Goal: Information Seeking & Learning: Get advice/opinions

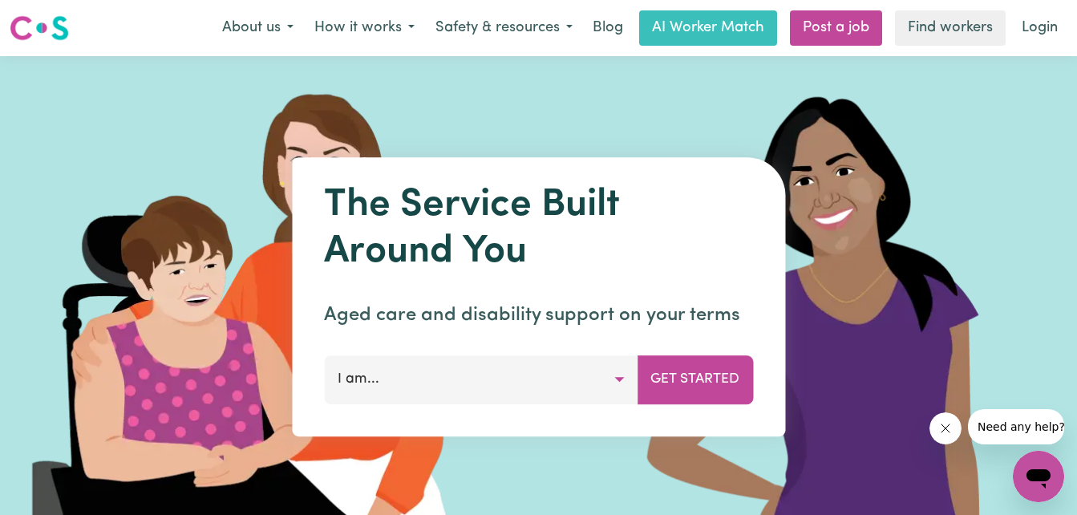
click at [562, 373] on button "I am..." at bounding box center [480, 379] width 313 height 48
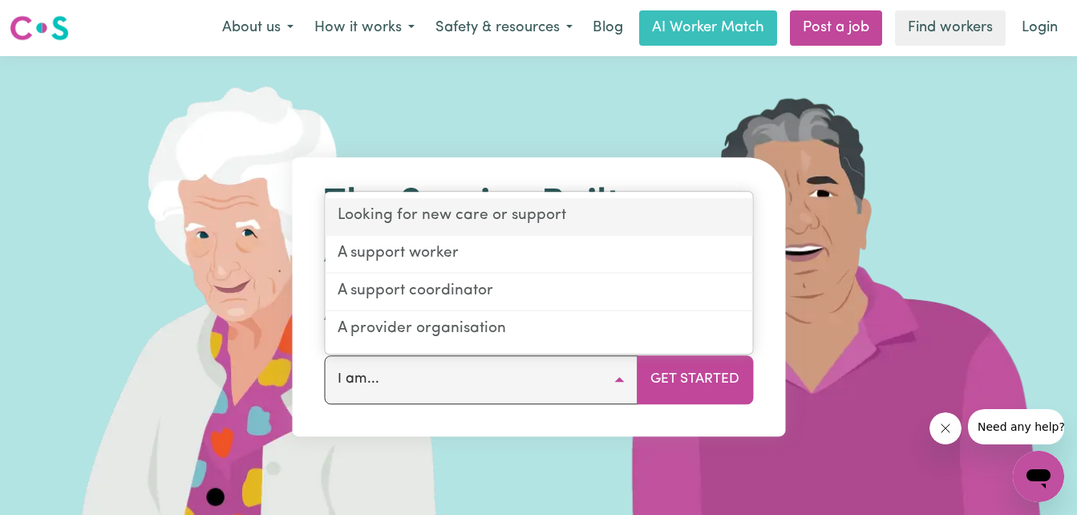
click at [544, 216] on link "Looking for new care or support" at bounding box center [538, 218] width 427 height 38
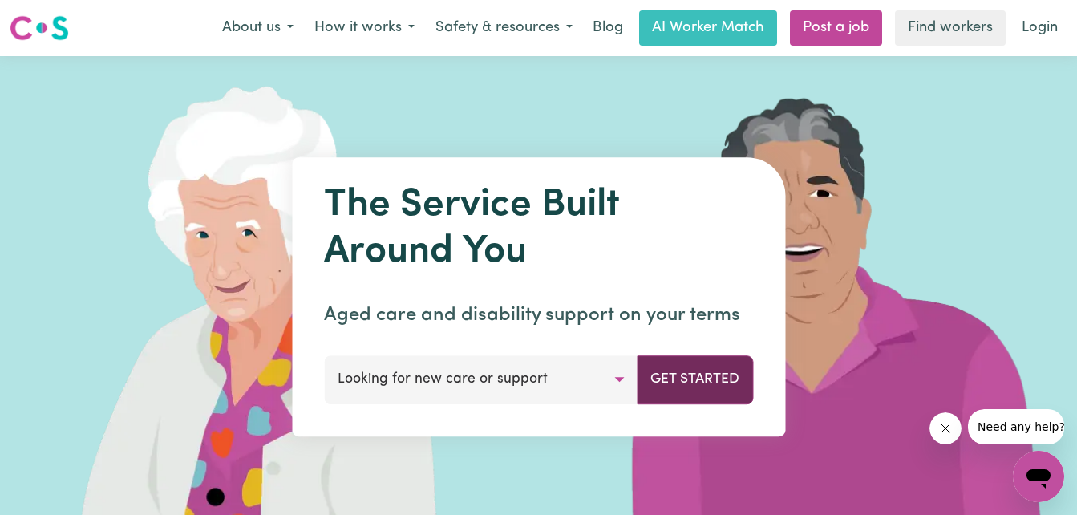
click at [698, 375] on button "Get Started" at bounding box center [695, 379] width 116 height 48
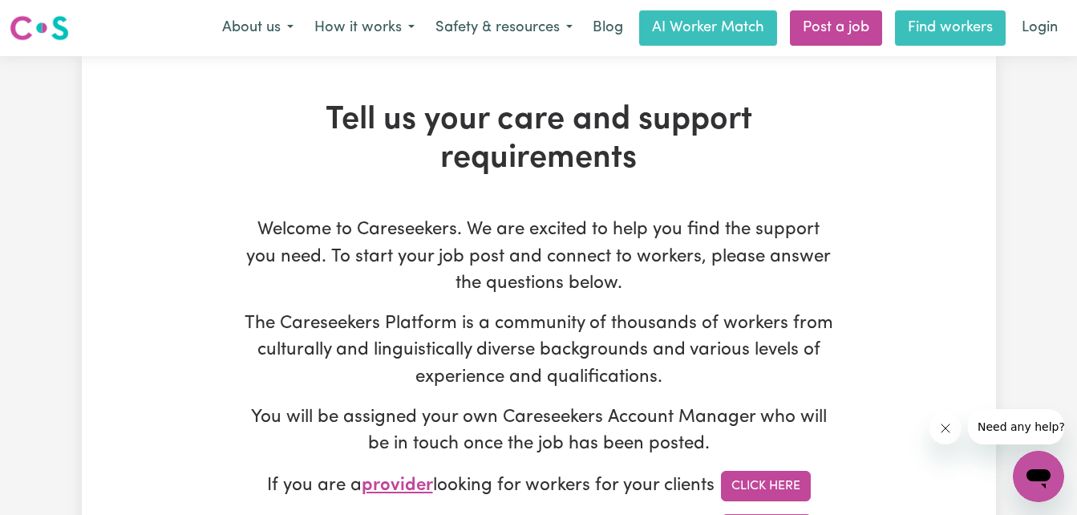
click at [930, 18] on link "Find workers" at bounding box center [950, 27] width 111 height 35
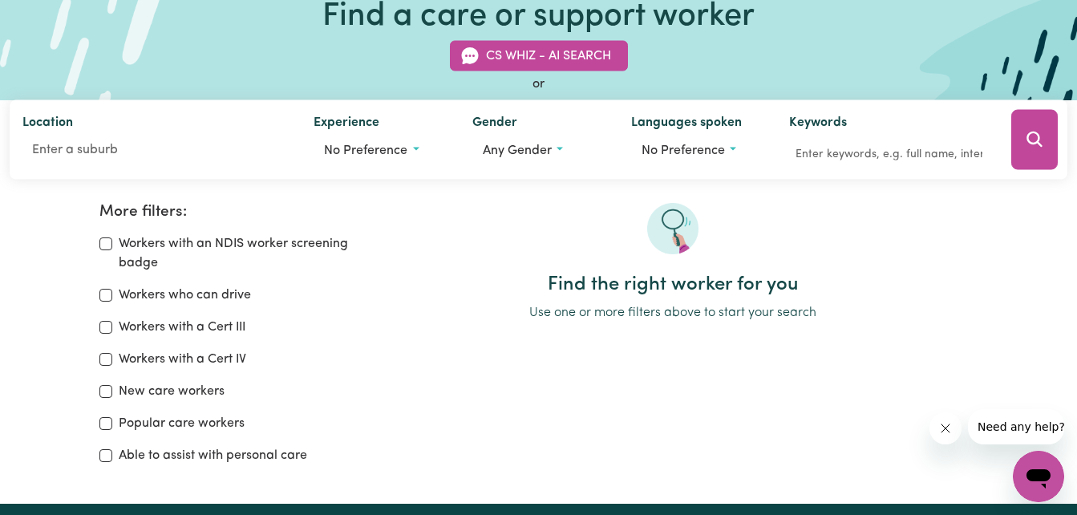
scroll to position [112, 0]
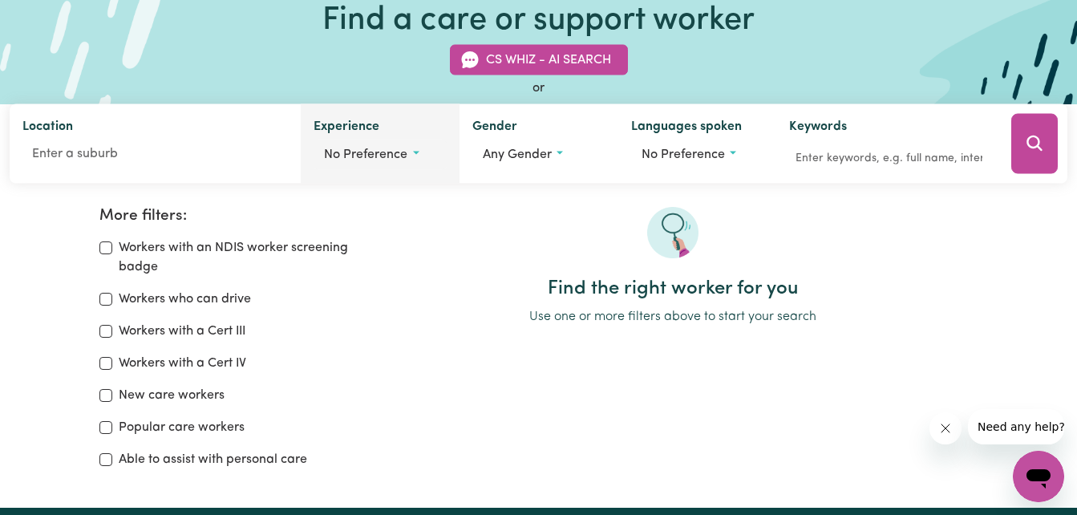
click at [385, 153] on span "No preference" at bounding box center [365, 154] width 83 height 13
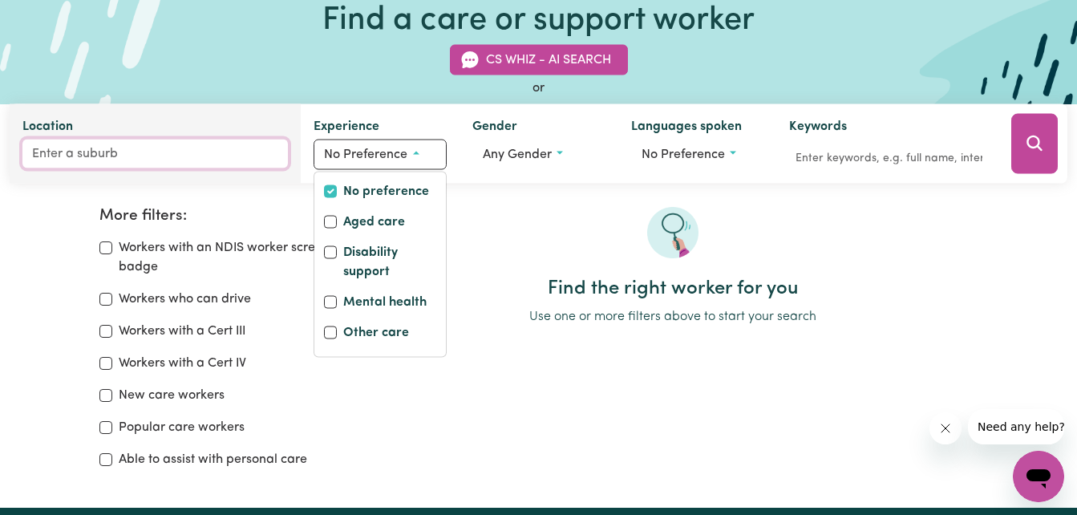
click at [204, 157] on input "Location" at bounding box center [154, 153] width 265 height 29
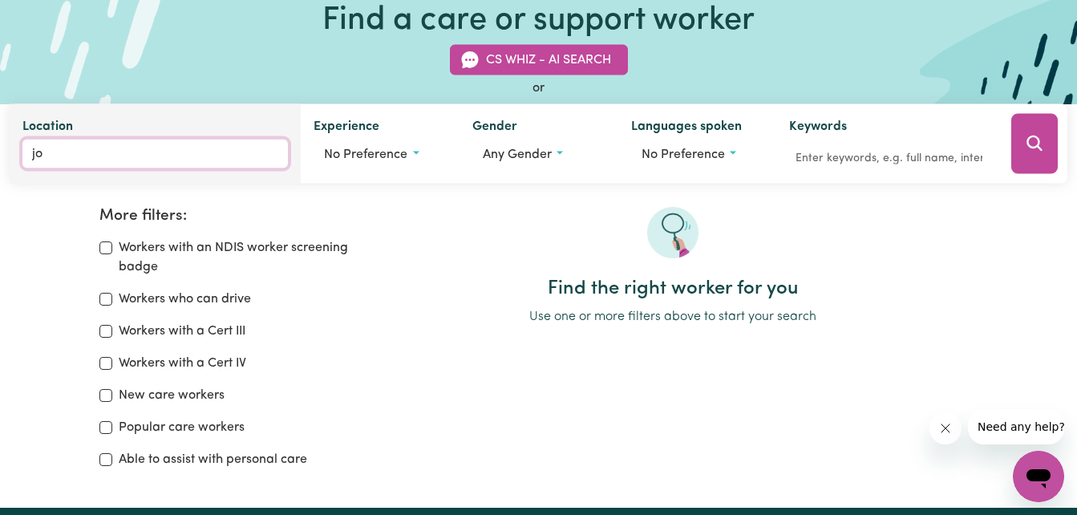
type input "jor"
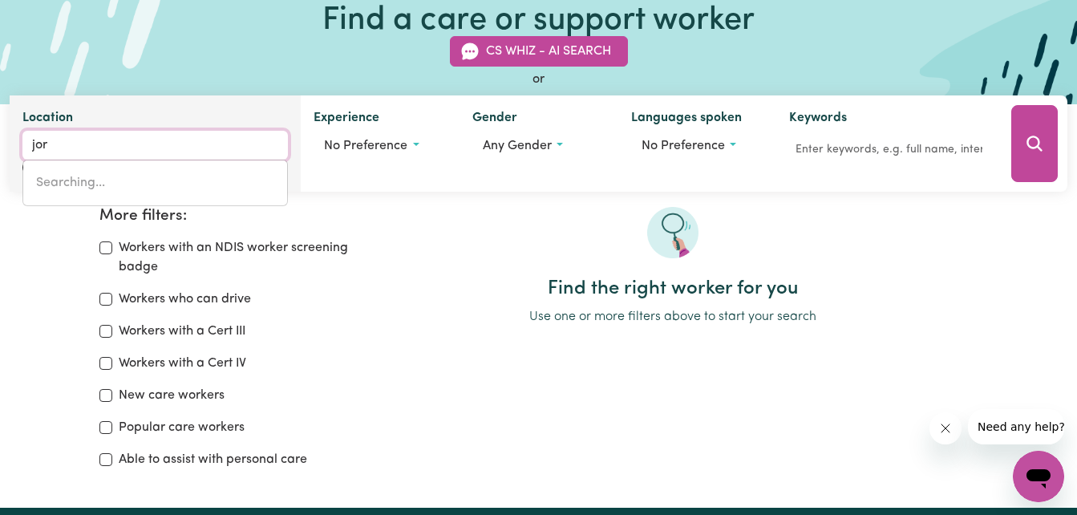
type input "[GEOGRAPHIC_DATA], [GEOGRAPHIC_DATA], 2747"
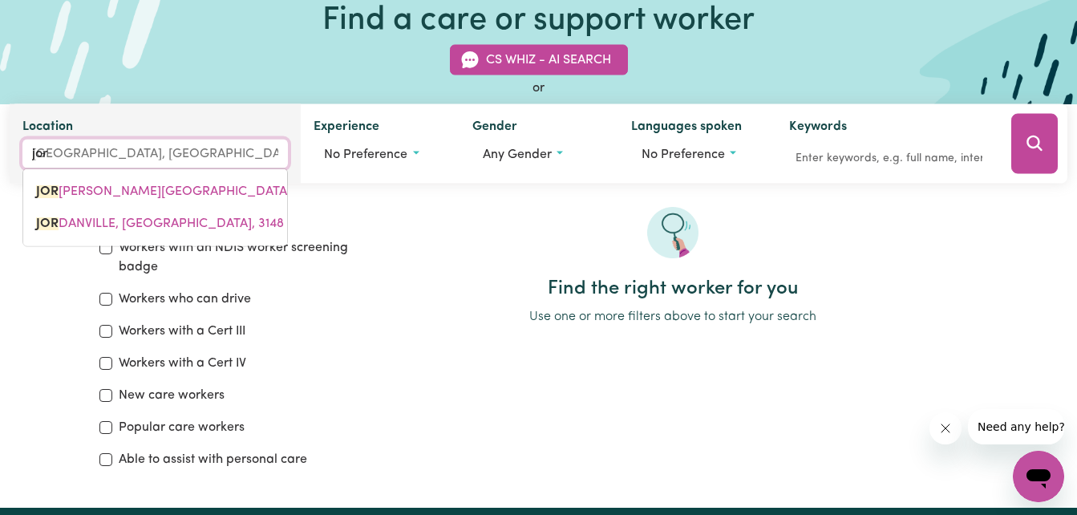
click at [212, 174] on div "[GEOGRAPHIC_DATA][PERSON_NAME], [GEOGRAPHIC_DATA], [STREET_ADDRESS]" at bounding box center [154, 207] width 265 height 79
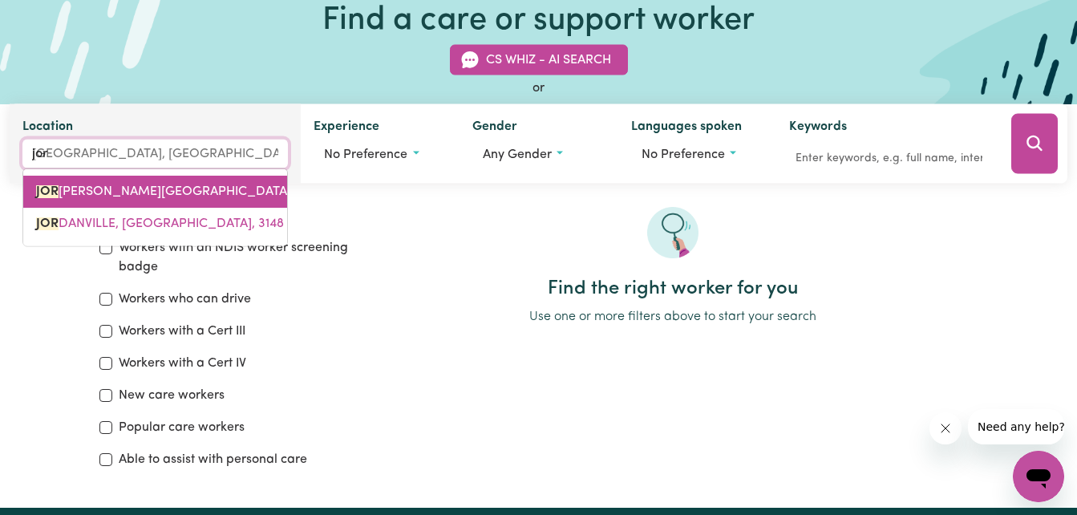
click at [220, 192] on span "[GEOGRAPHIC_DATA][PERSON_NAME], [GEOGRAPHIC_DATA], 2747" at bounding box center [247, 191] width 423 height 13
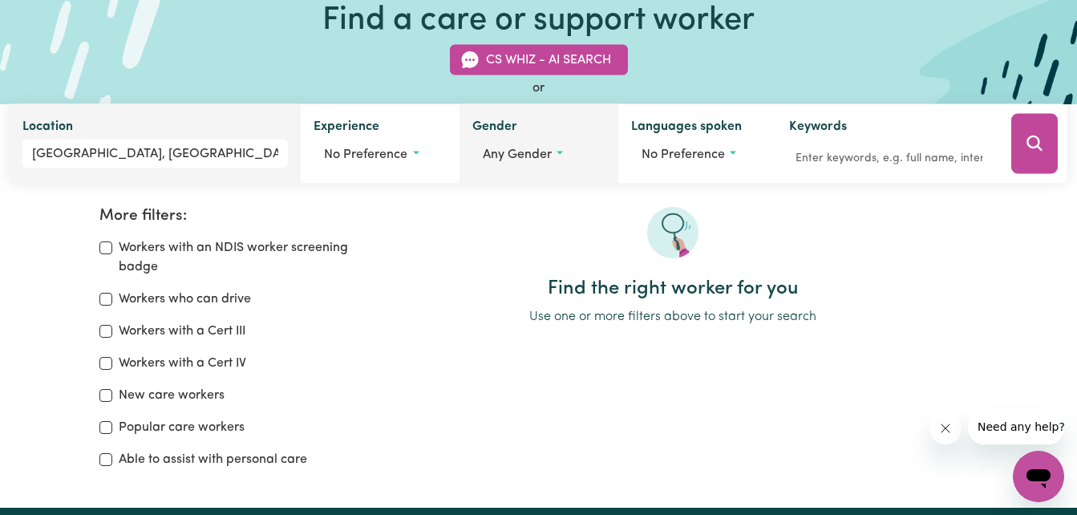
click at [568, 163] on button "Any gender" at bounding box center [538, 154] width 133 height 30
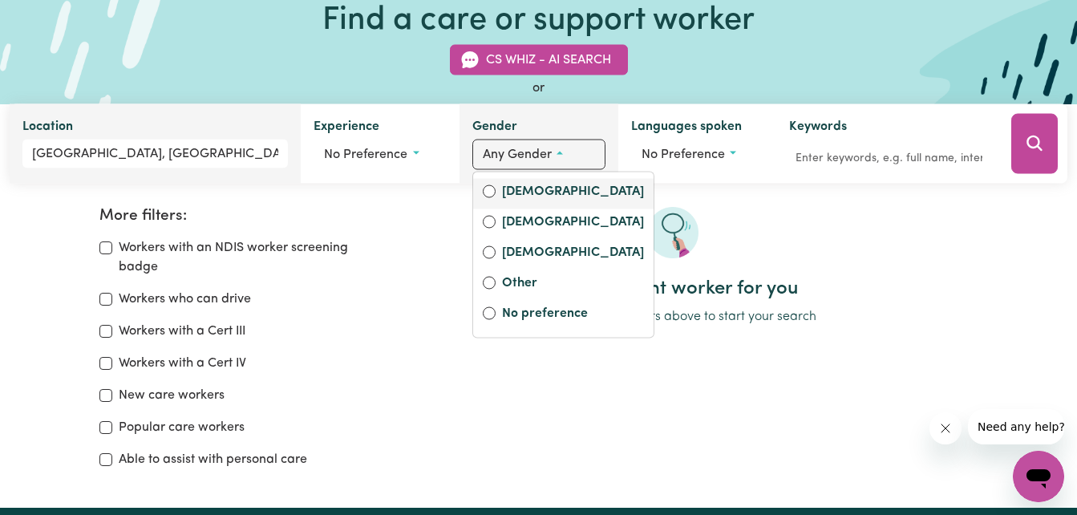
click at [550, 199] on label "[DEMOGRAPHIC_DATA]" at bounding box center [573, 193] width 142 height 22
click at [495, 198] on input "[DEMOGRAPHIC_DATA]" at bounding box center [489, 191] width 13 height 13
radio input "true"
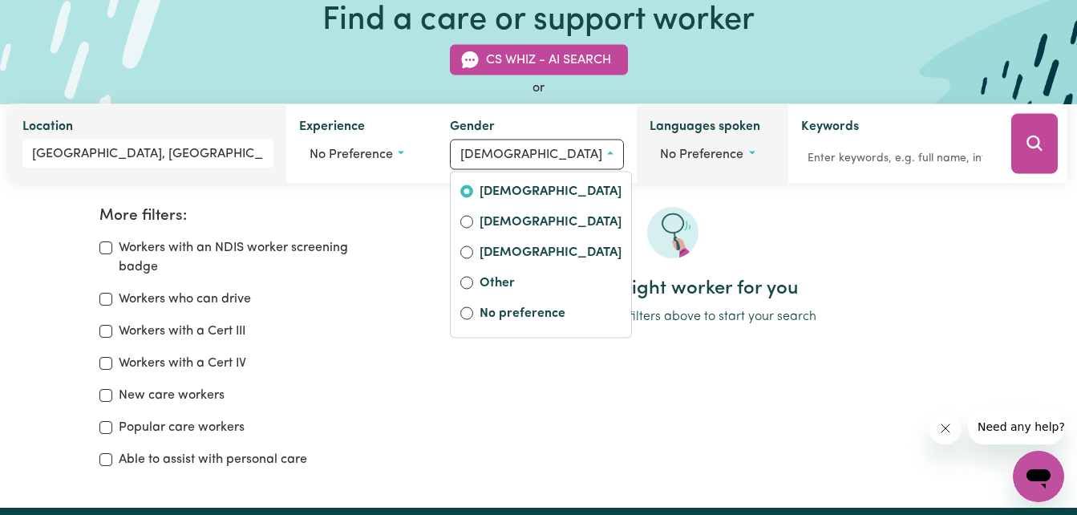
click at [745, 157] on button "No preference" at bounding box center [711, 154] width 125 height 30
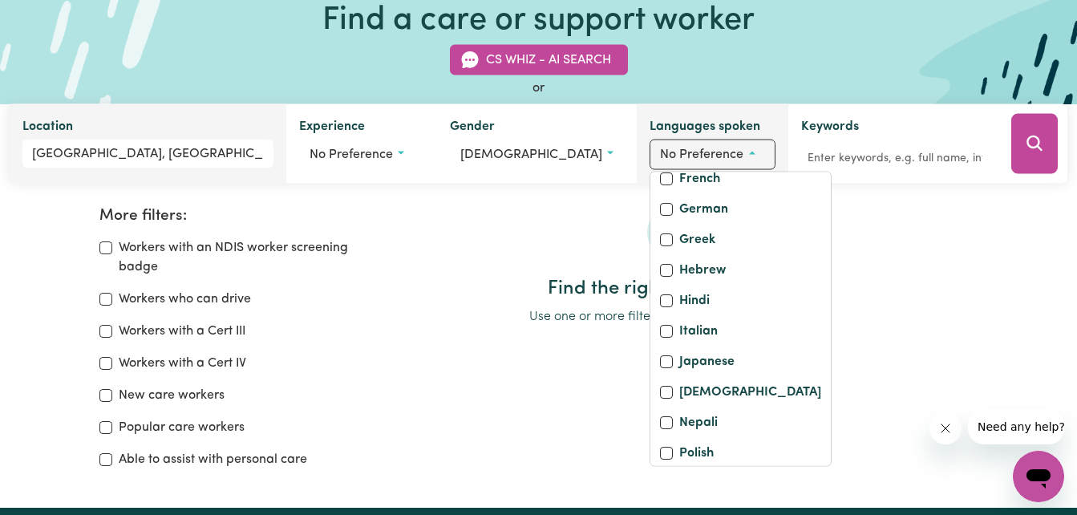
scroll to position [382, 0]
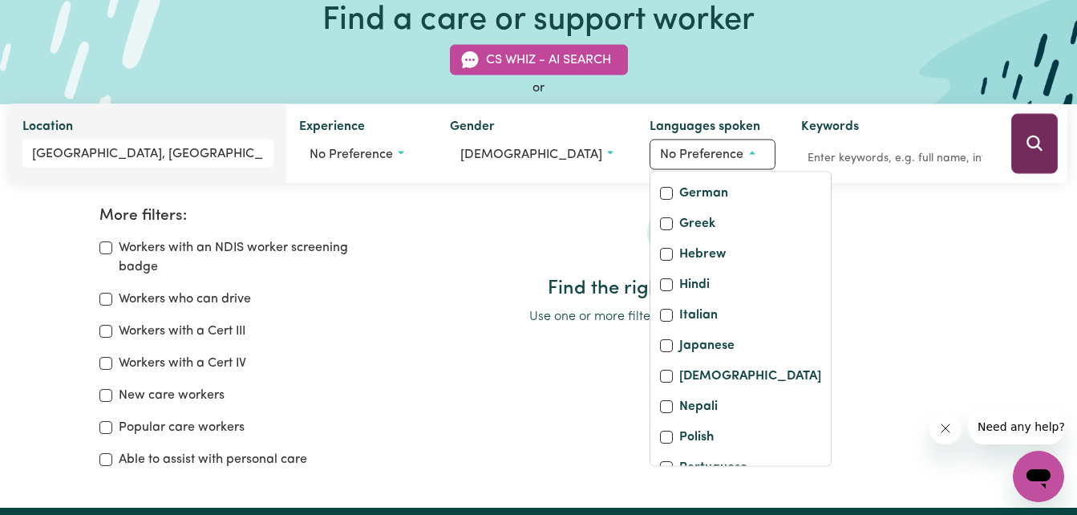
click at [1027, 144] on icon "Search" at bounding box center [1033, 142] width 15 height 15
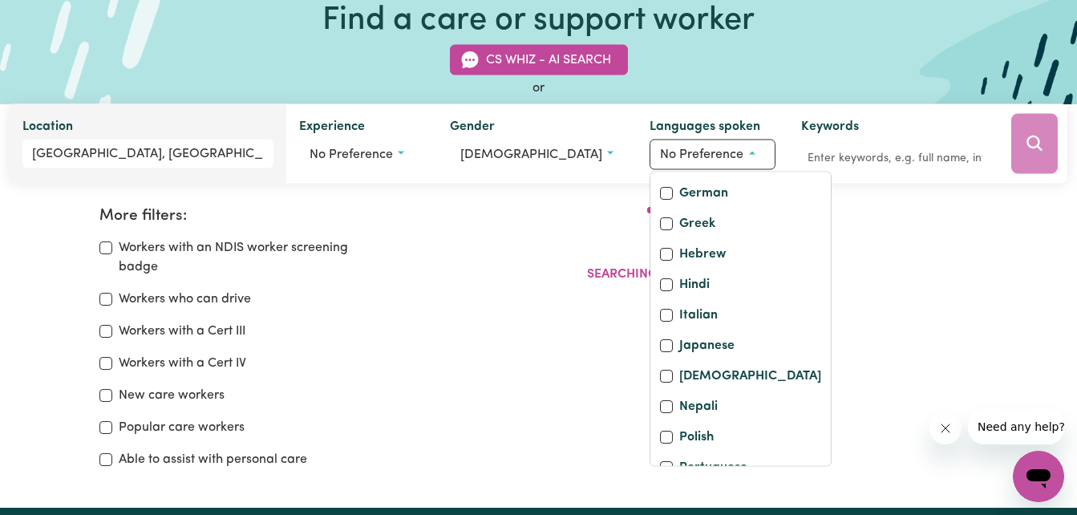
scroll to position [268, 0]
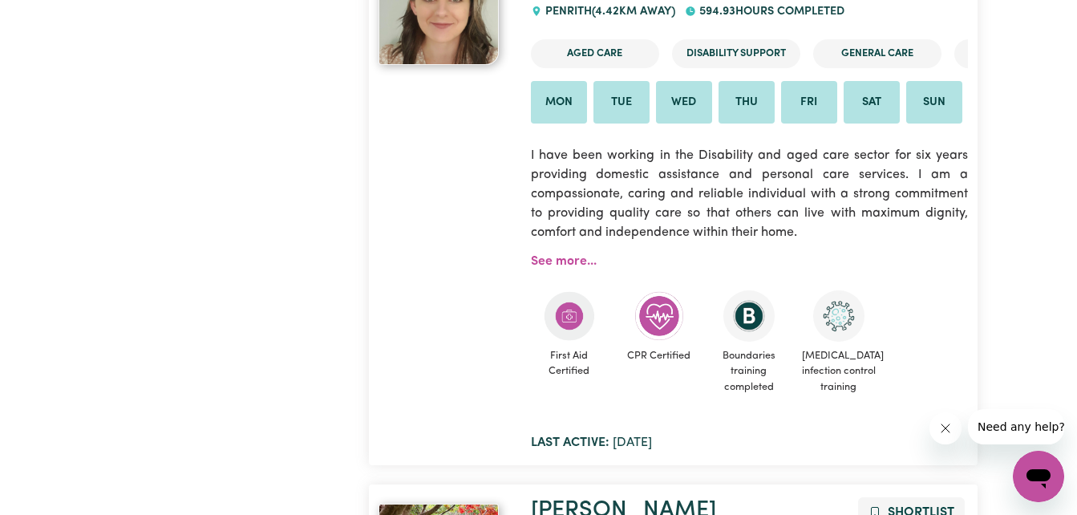
scroll to position [3631, 0]
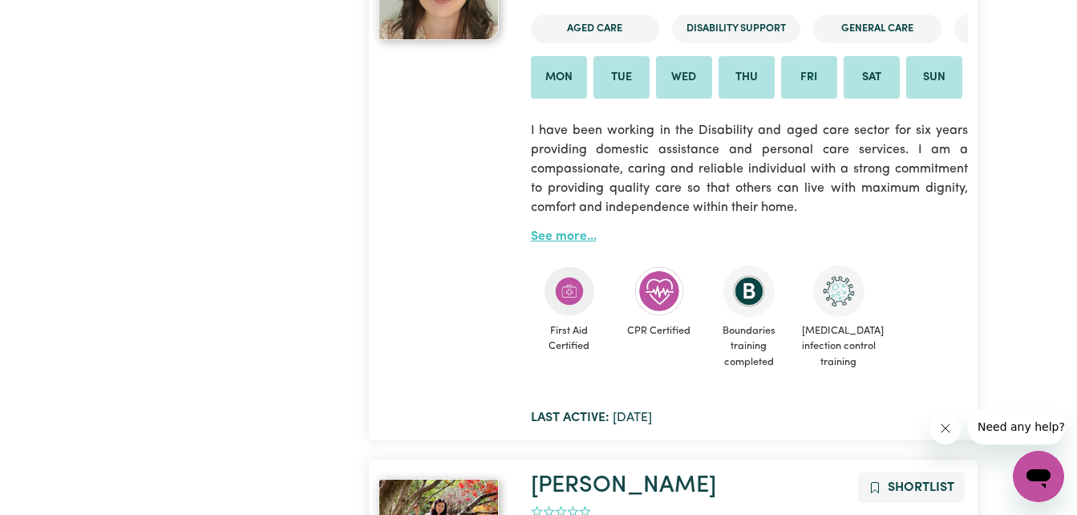
click at [572, 243] on link "See more..." at bounding box center [564, 236] width 66 height 13
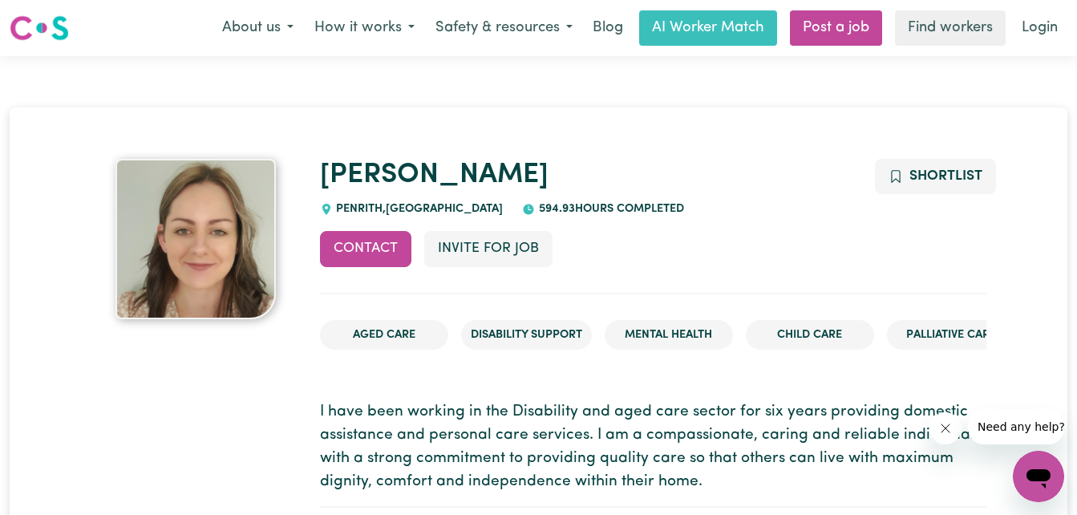
click at [710, 418] on p "I have been working in the Disability and aged care sector for six years provid…" at bounding box center [653, 447] width 666 height 92
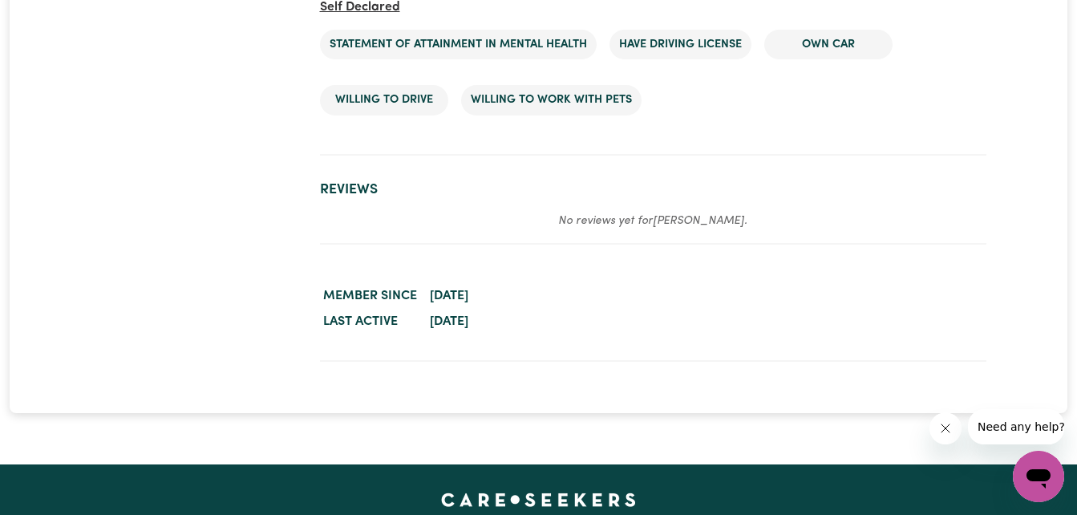
scroll to position [3143, 0]
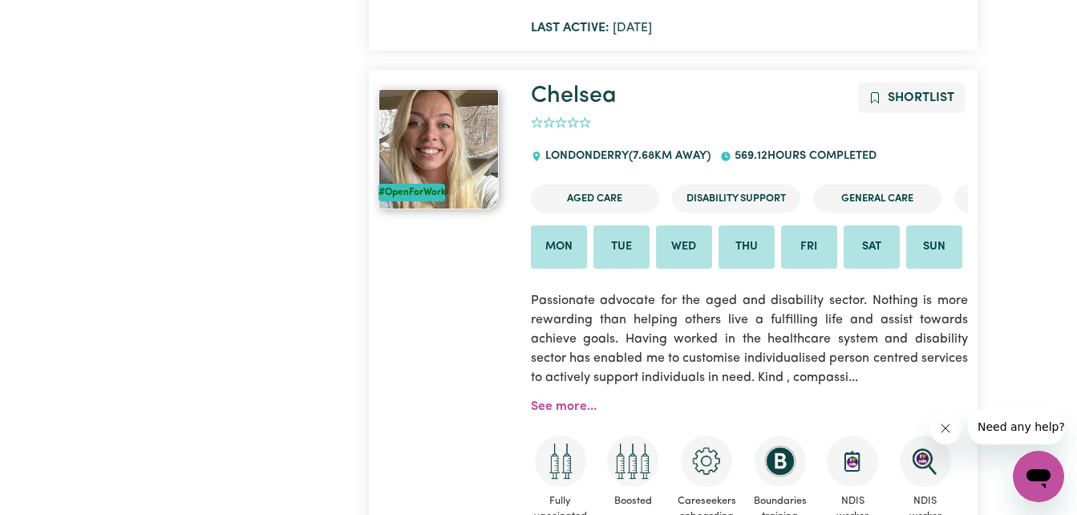
scroll to position [10429, 0]
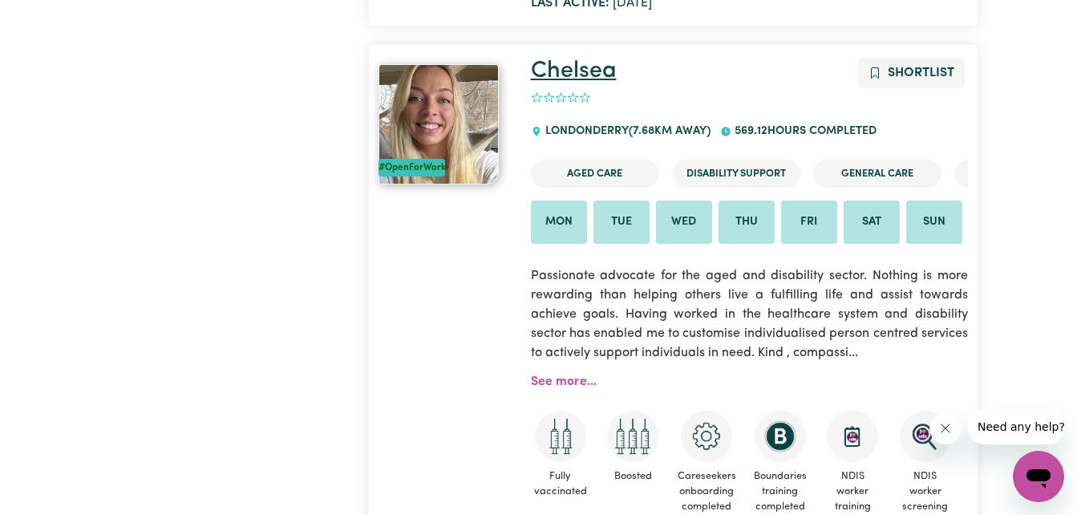
click at [552, 60] on link "Chelsea" at bounding box center [574, 70] width 86 height 23
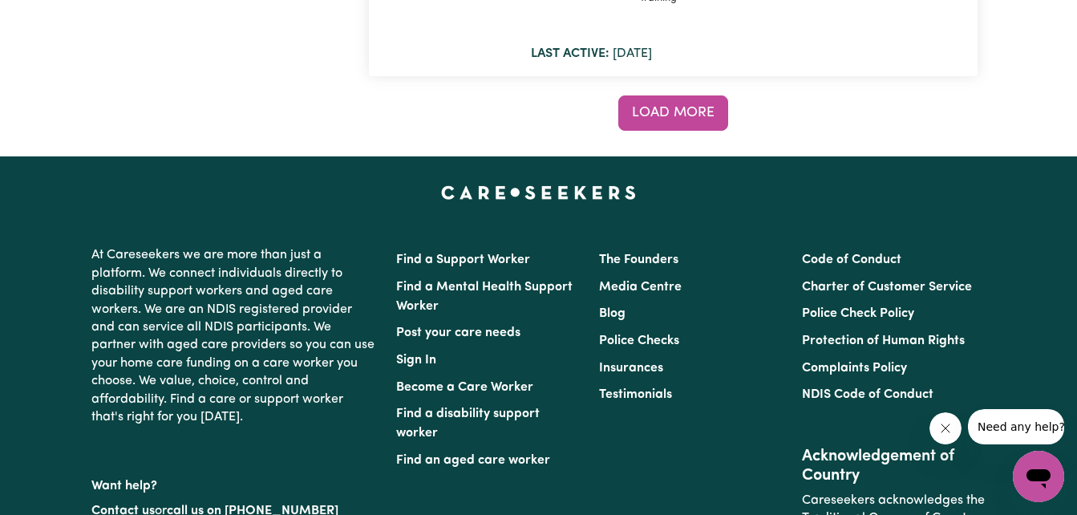
scroll to position [13616, 0]
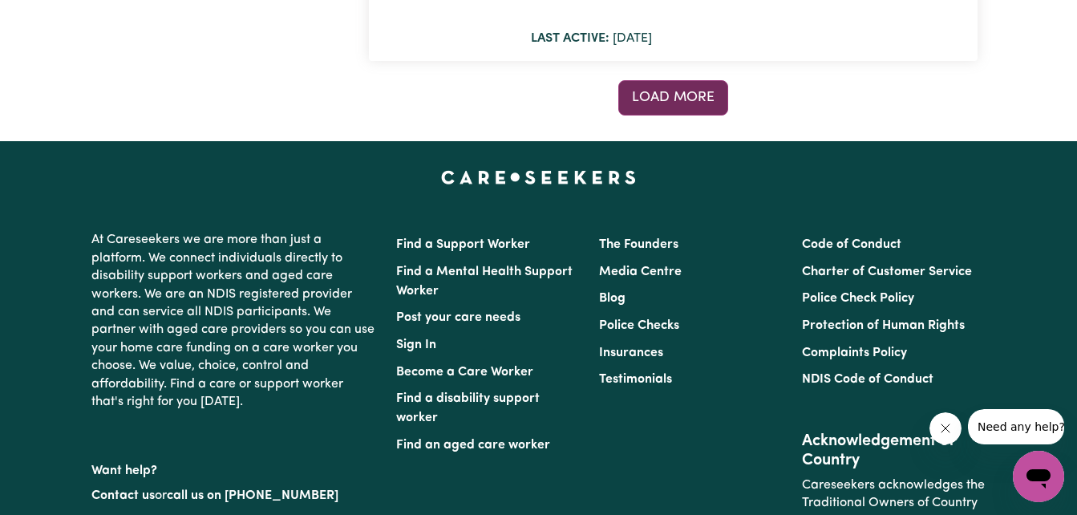
click at [709, 91] on span "Load more" at bounding box center [673, 98] width 83 height 14
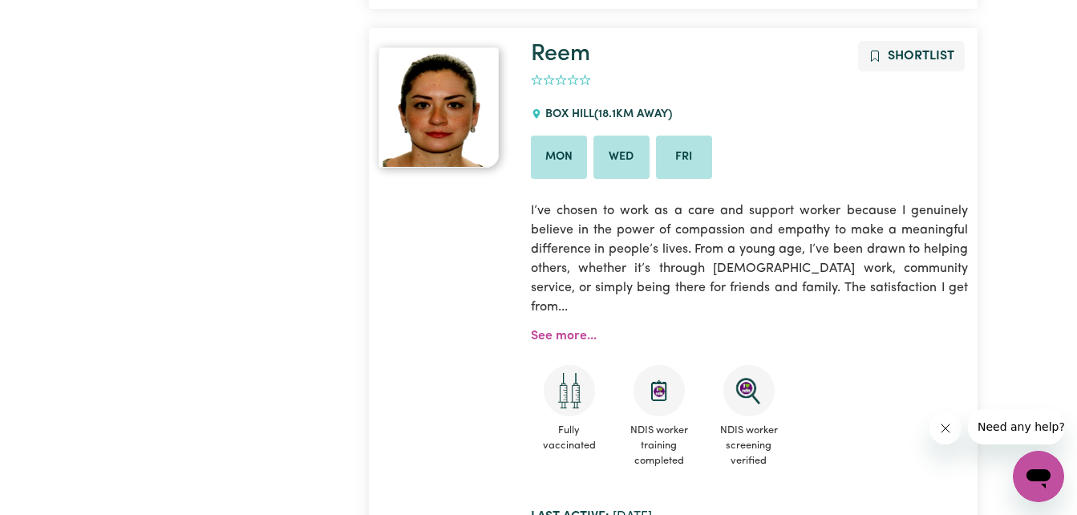
scroll to position [26090, 0]
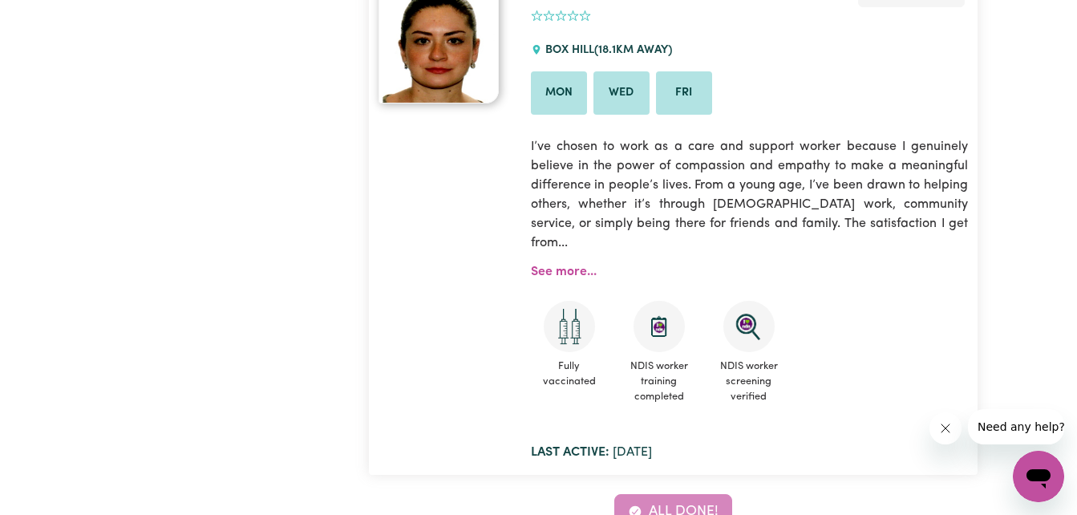
click at [654, 494] on div "All done!" at bounding box center [673, 511] width 608 height 35
click at [667, 494] on div "All done!" at bounding box center [673, 511] width 608 height 35
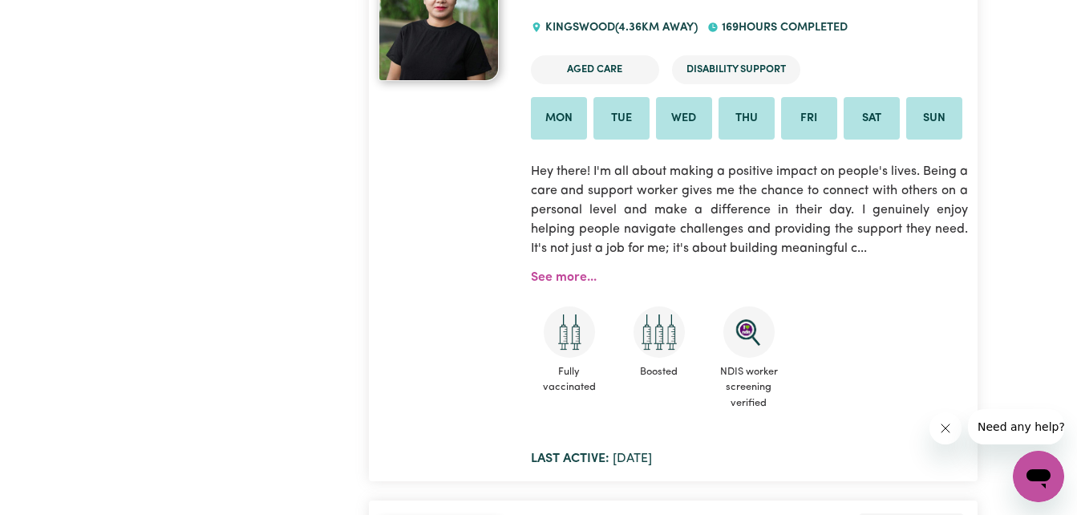
scroll to position [0, 0]
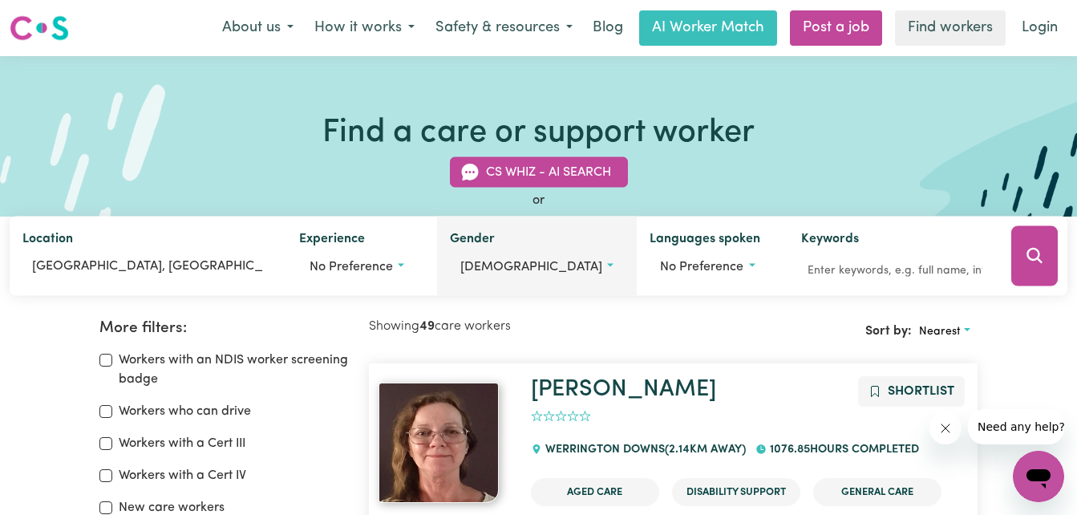
click at [522, 269] on span "[DEMOGRAPHIC_DATA]" at bounding box center [531, 267] width 142 height 13
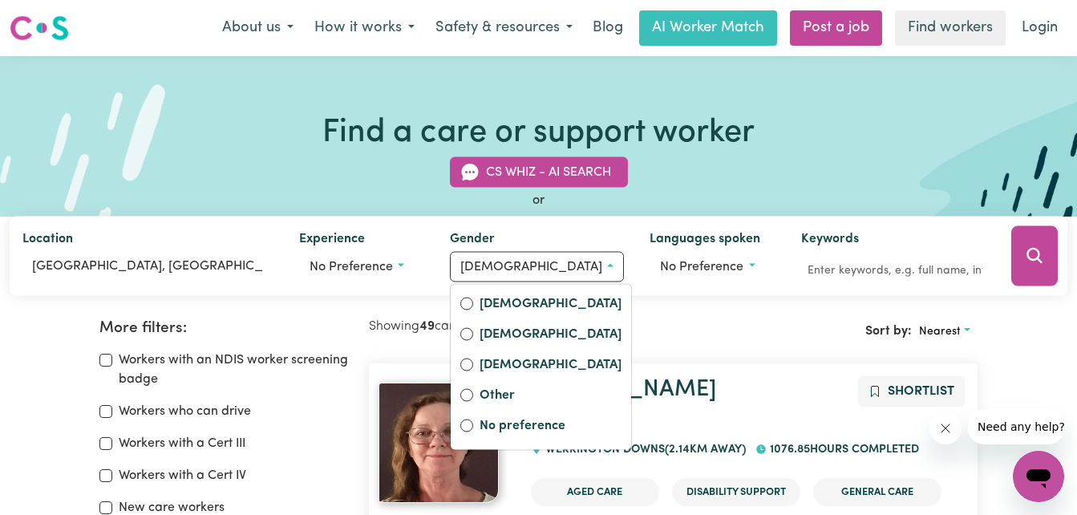
click at [649, 336] on div "Showing 49 care workers" at bounding box center [521, 331] width 305 height 25
